Goal: Task Accomplishment & Management: Complete application form

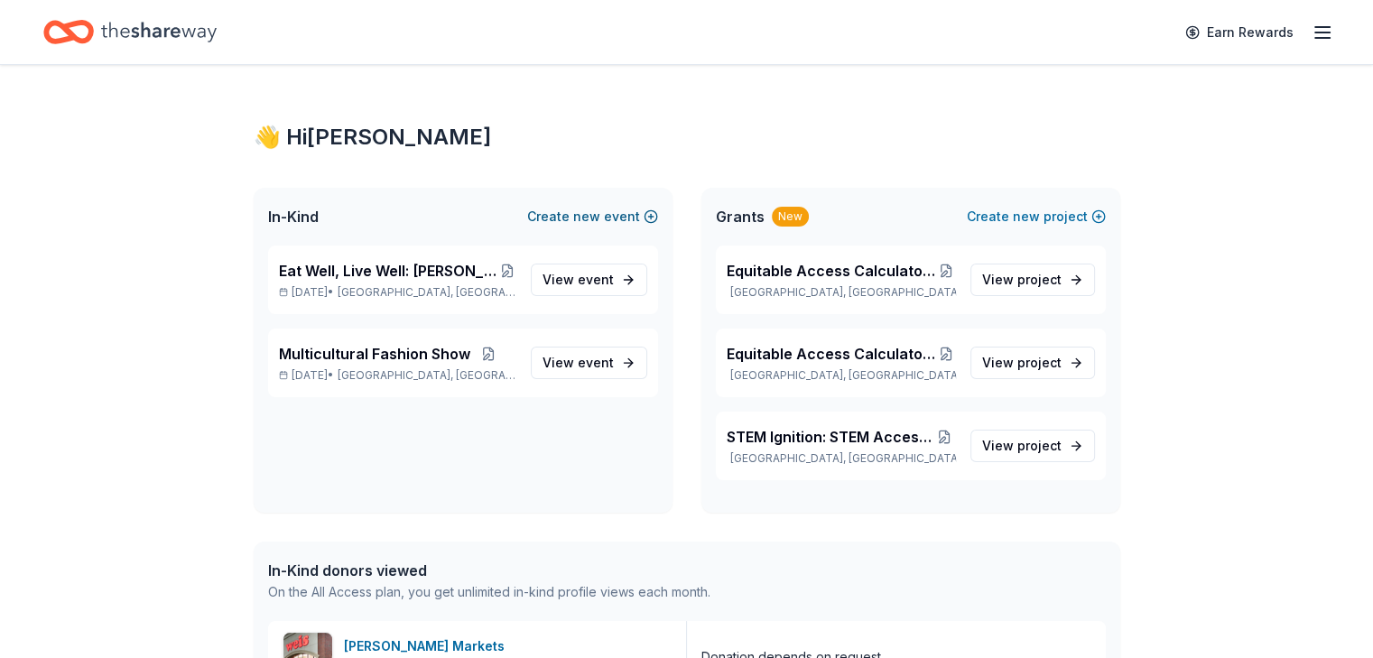
click at [592, 217] on span "new" at bounding box center [586, 217] width 27 height 22
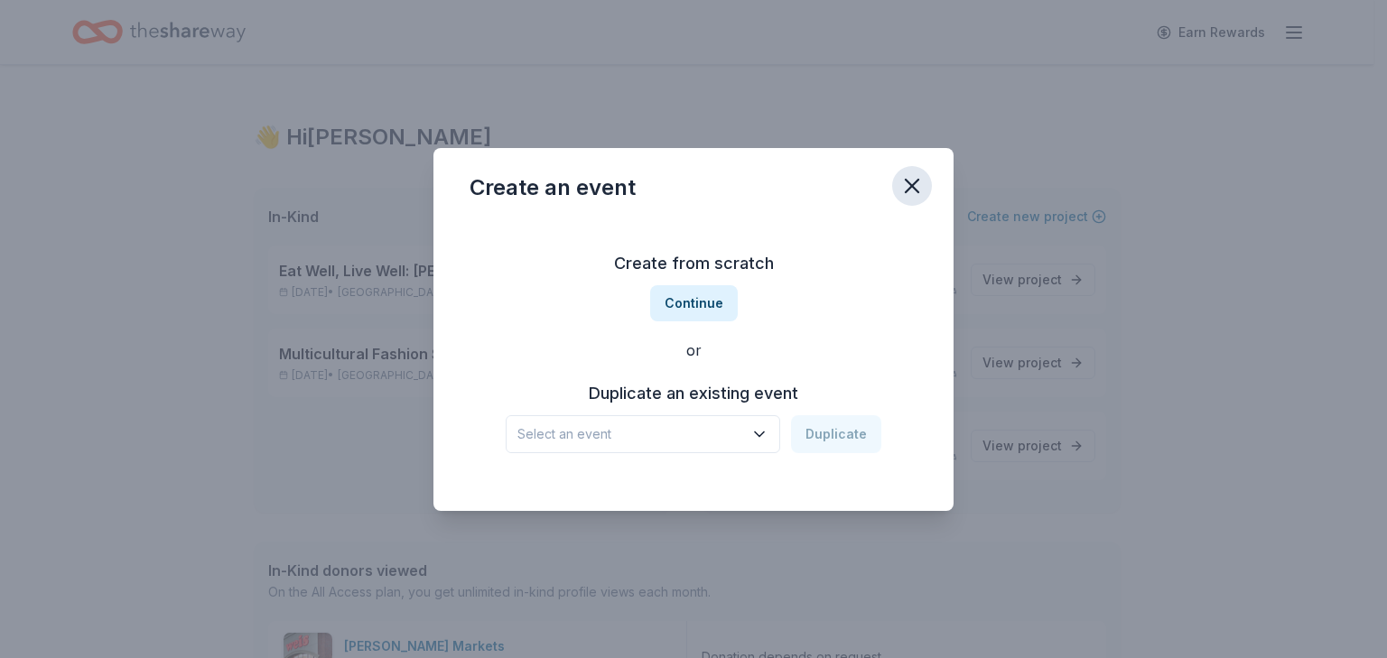
click at [912, 186] on icon "button" at bounding box center [912, 186] width 13 height 13
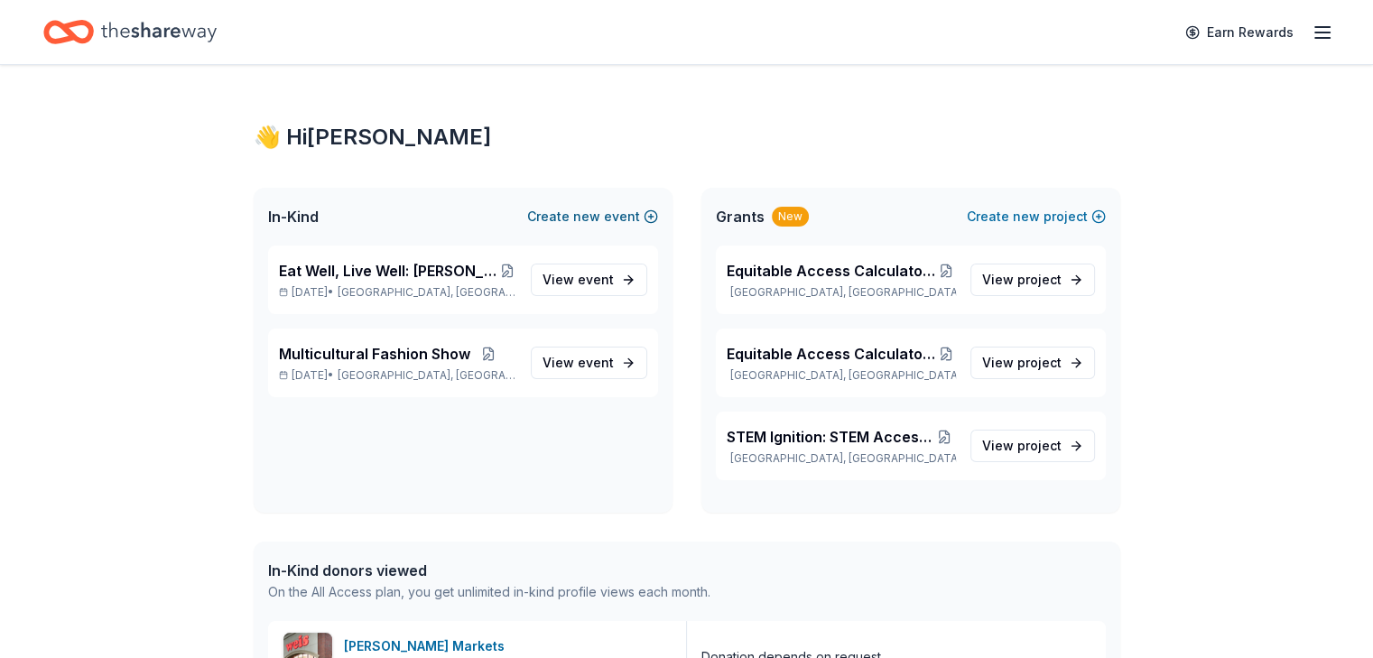
click at [593, 216] on span "new" at bounding box center [586, 217] width 27 height 22
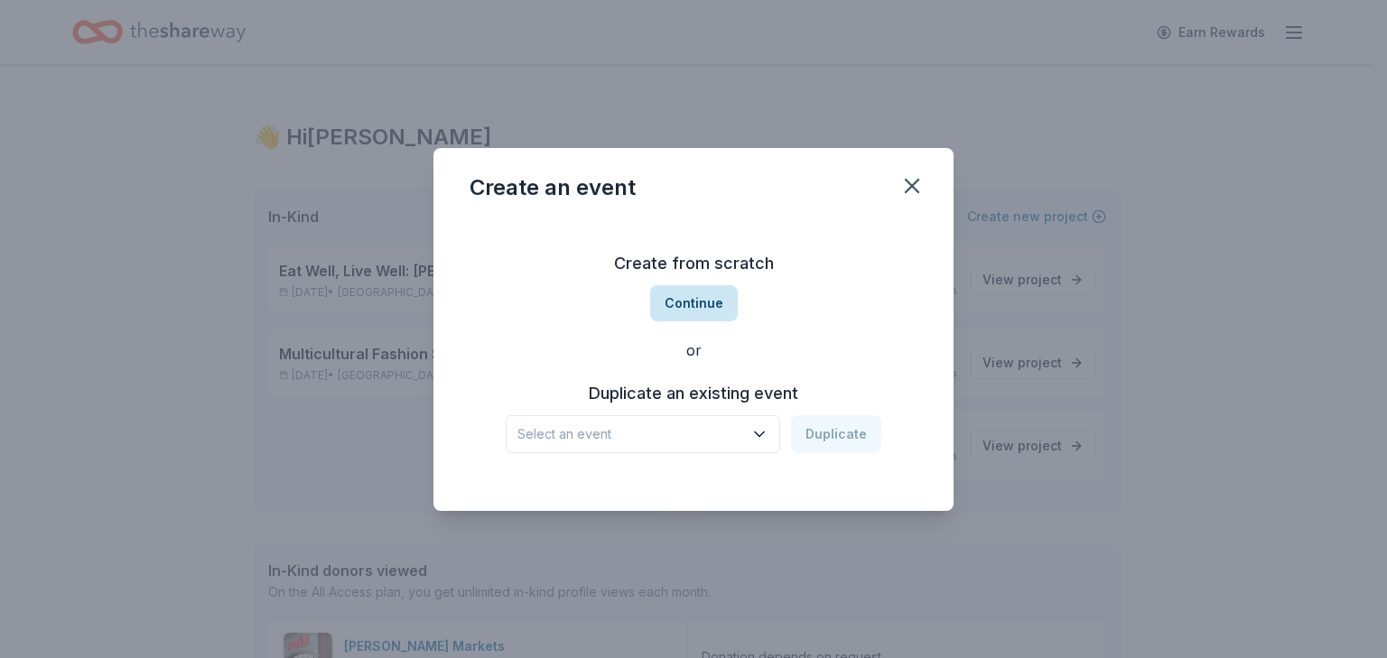
click at [711, 299] on button "Continue" at bounding box center [694, 303] width 88 height 36
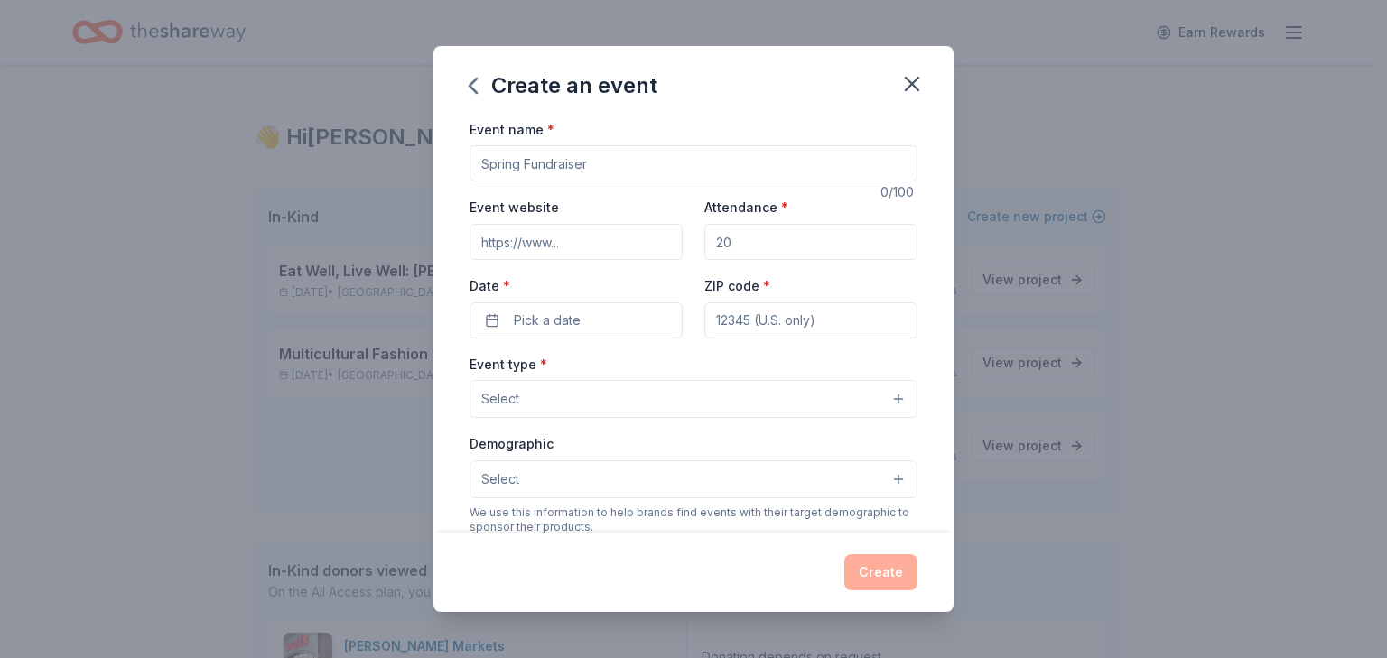
click at [595, 164] on input "Event name *" at bounding box center [694, 163] width 448 height 36
type input "I"
type input "H"
type input "Incentivizing"
click at [922, 85] on icon "button" at bounding box center [911, 83] width 25 height 25
